Goal: Information Seeking & Learning: Find specific fact

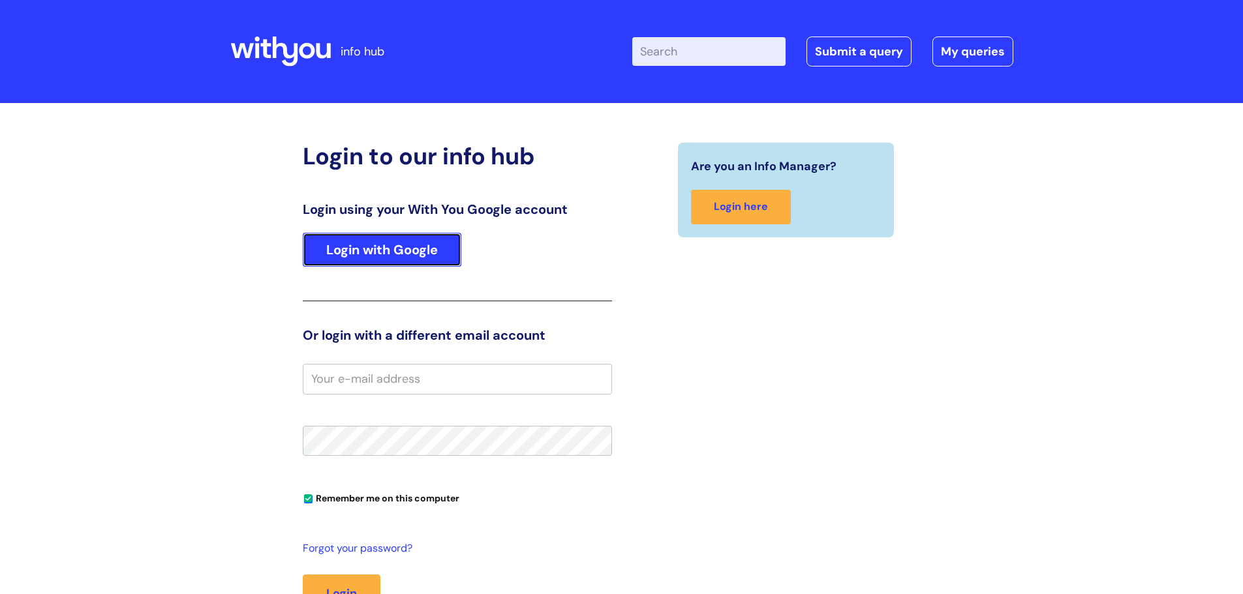
click at [406, 249] on link "Login with Google" at bounding box center [382, 250] width 159 height 34
click at [350, 255] on link "Login with Google" at bounding box center [382, 250] width 159 height 34
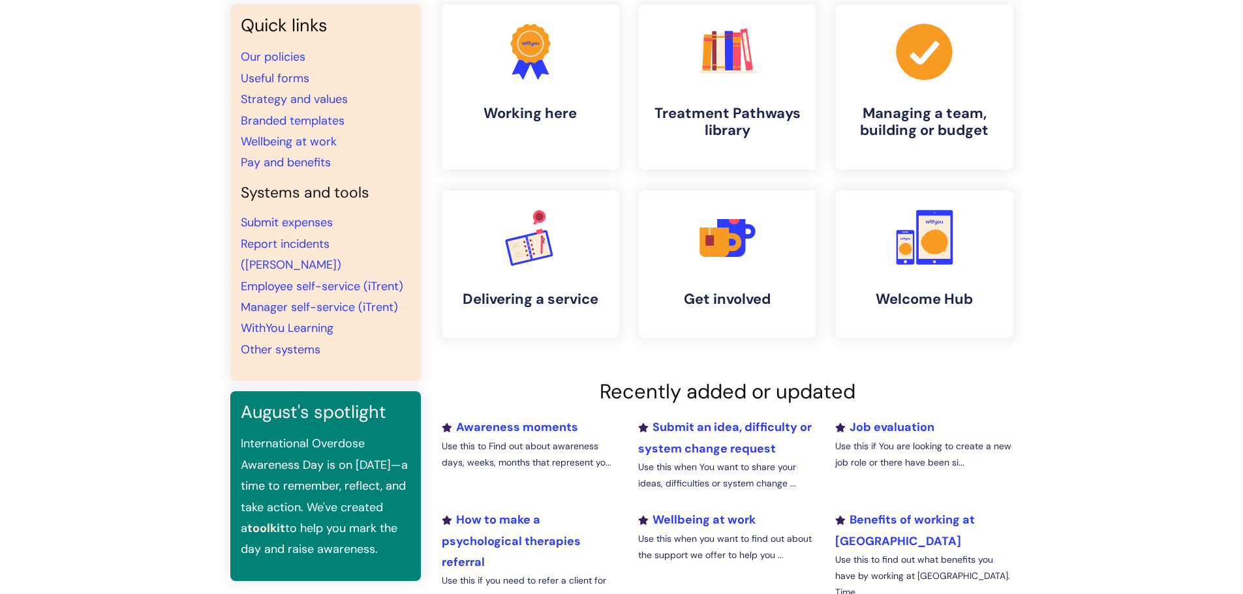
scroll to position [130, 0]
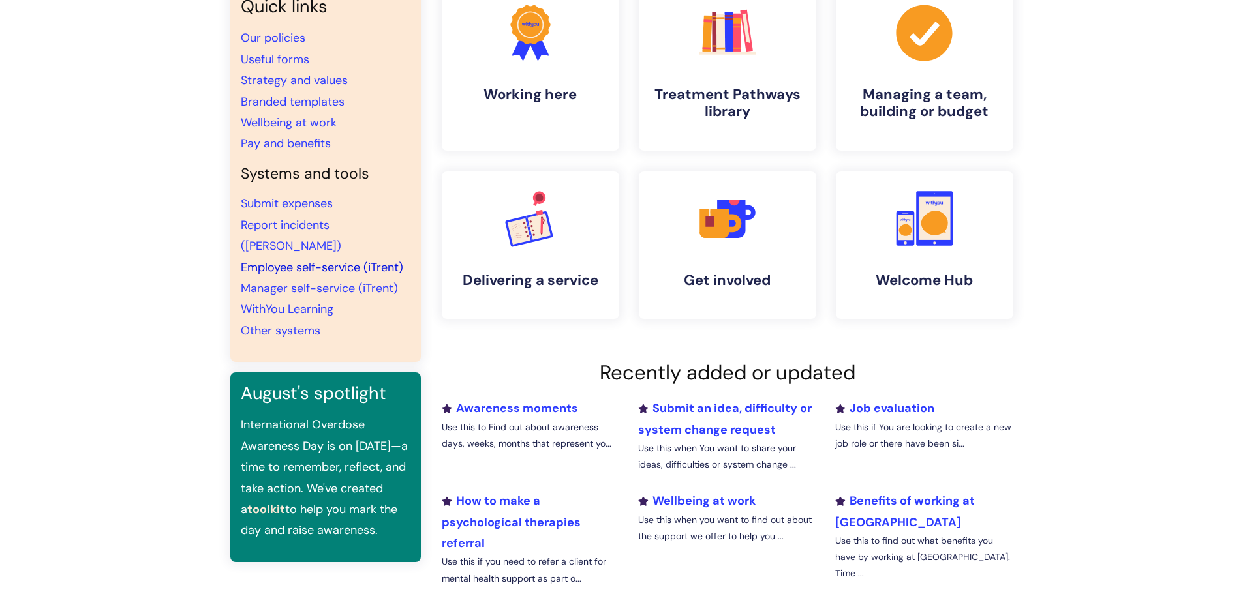
click at [362, 260] on link "Employee self-service (iTrent)" at bounding box center [322, 268] width 162 height 16
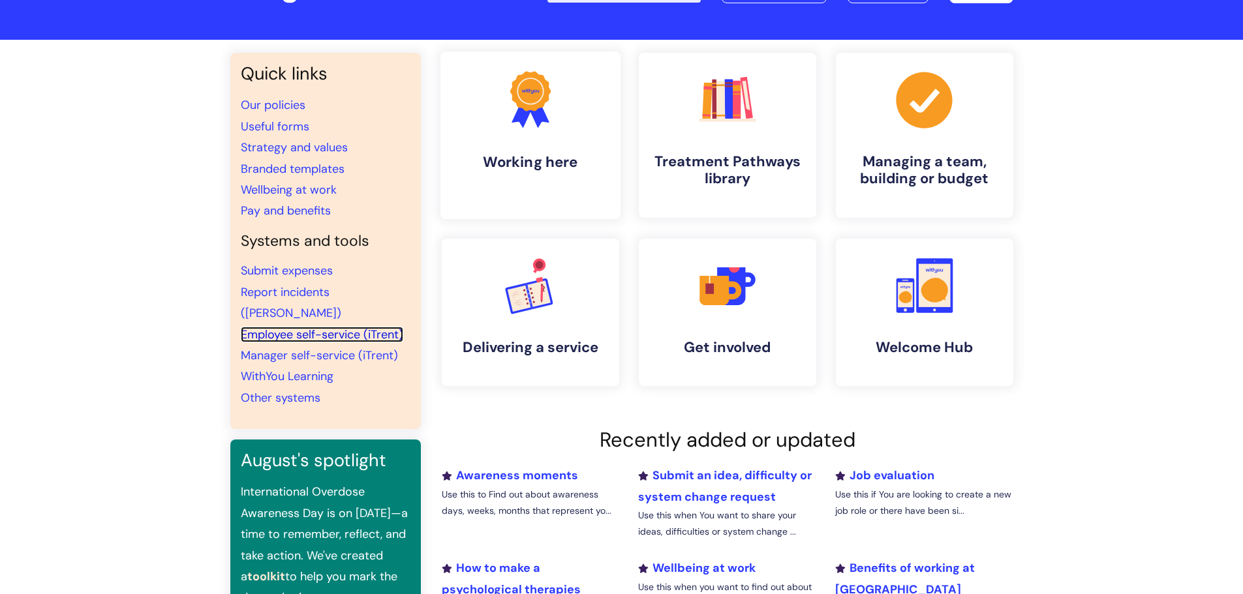
scroll to position [0, 0]
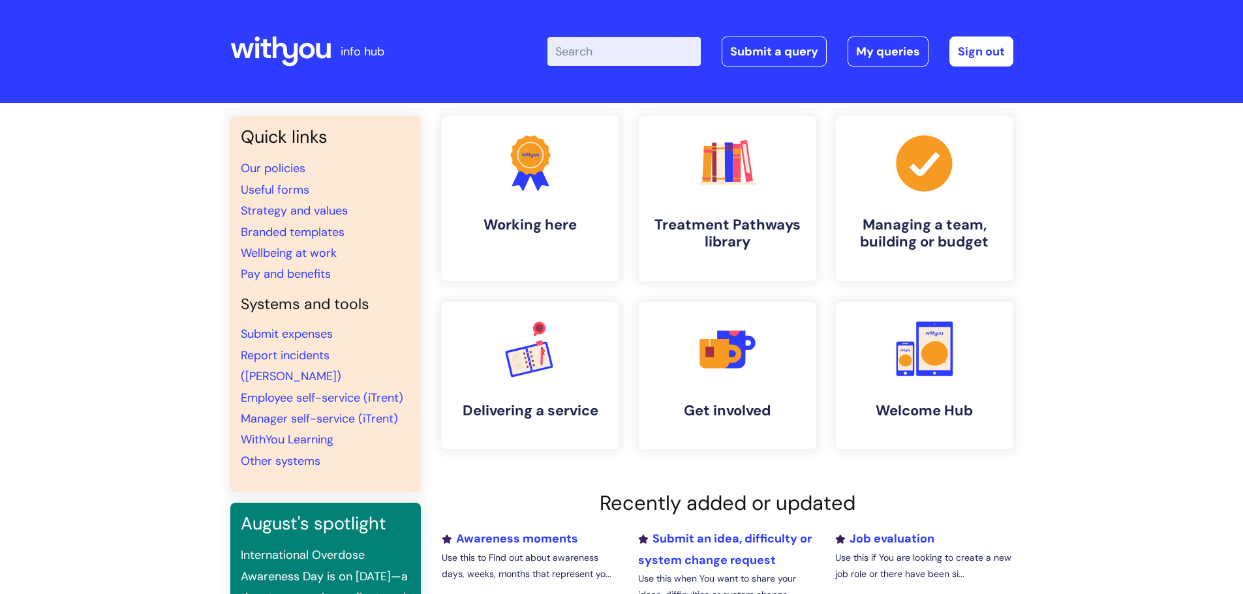
click at [634, 57] on input "Enter your search term here..." at bounding box center [623, 51] width 153 height 29
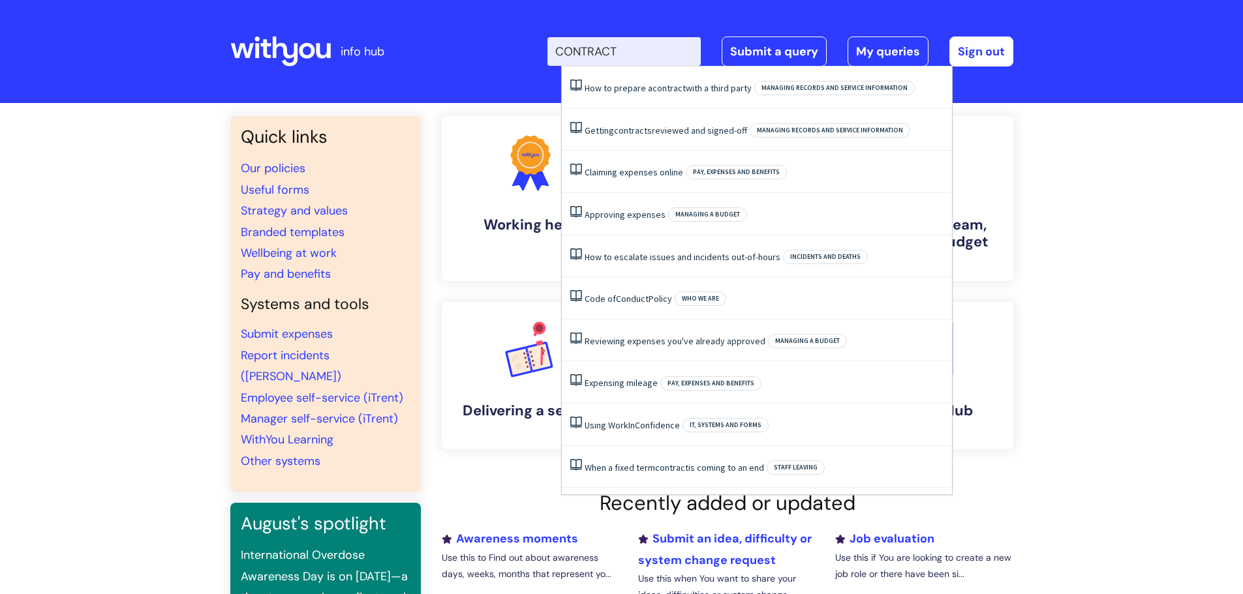
type input "CONTRACT"
click button "Search" at bounding box center [0, 0] width 0 height 0
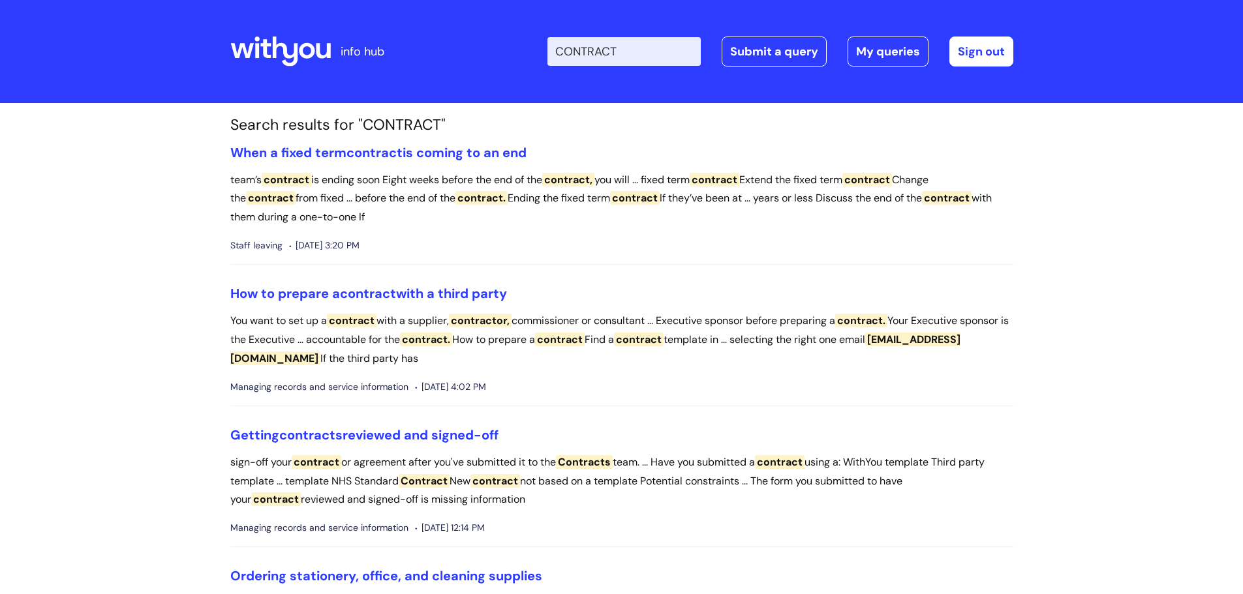
drag, startPoint x: 635, startPoint y: 51, endPoint x: 561, endPoint y: 52, distance: 73.7
click at [561, 52] on input "CONTRACT" at bounding box center [623, 51] width 153 height 29
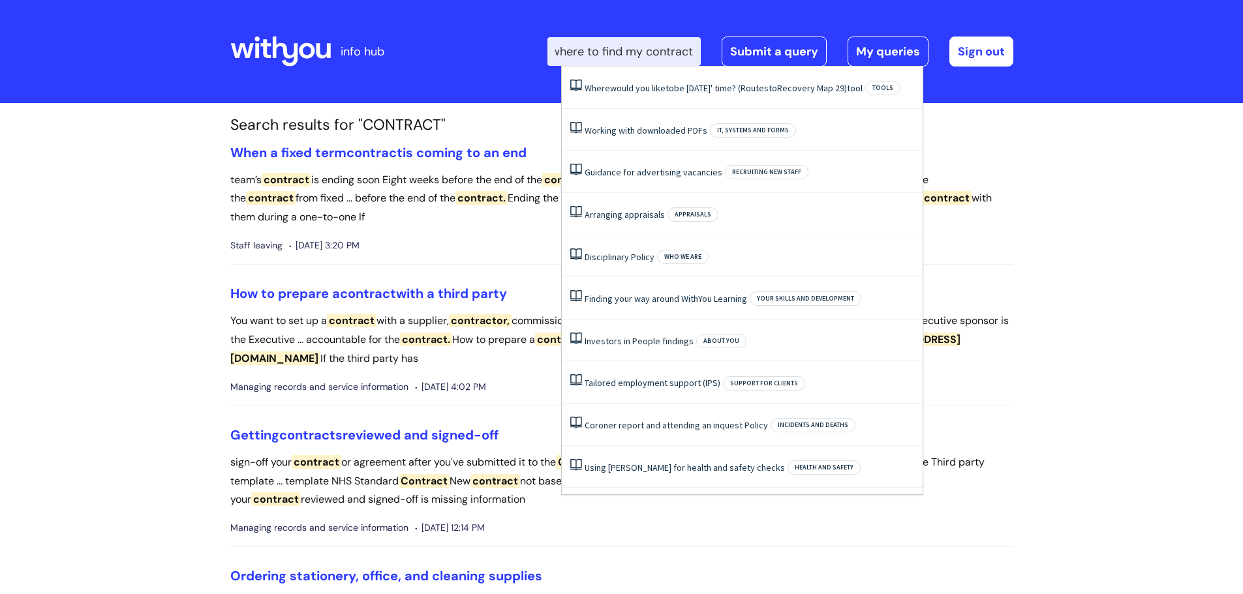
scroll to position [0, 16]
type input "where to find my contract"
click button "Search" at bounding box center [0, 0] width 0 height 0
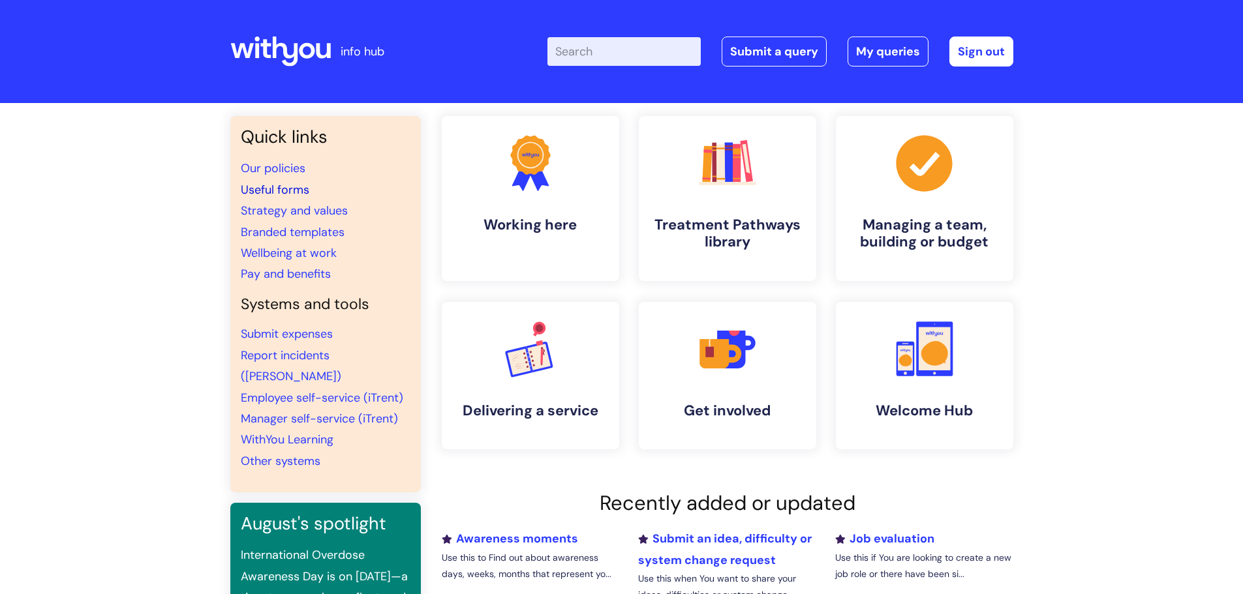
click at [264, 194] on link "Useful forms" at bounding box center [275, 190] width 69 height 16
